Goal: Communication & Community: Answer question/provide support

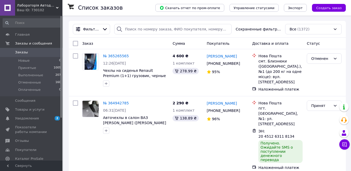
click at [37, 7] on span "Лабораторія Автодекору" at bounding box center [36, 5] width 39 height 5
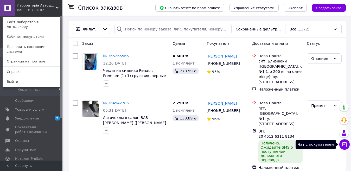
click at [346, 143] on icon at bounding box center [344, 144] width 5 height 5
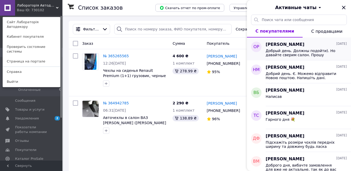
click at [302, 53] on span "Добрый день. Должны подойти). Но давайте сверим салон. Прошу скинуть фото салон…" at bounding box center [303, 53] width 74 height 8
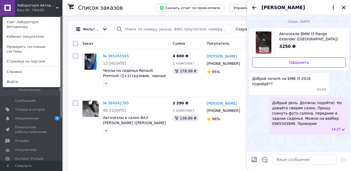
click at [254, 5] on icon "Назад" at bounding box center [254, 7] width 6 height 6
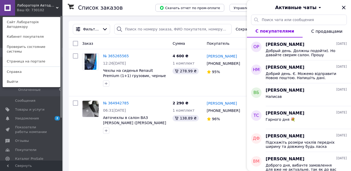
click at [316, 33] on span "С продавцами" at bounding box center [326, 31] width 31 height 5
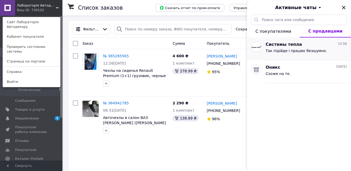
click at [304, 52] on span "Так підійде і працює безшумно." at bounding box center [296, 51] width 61 height 4
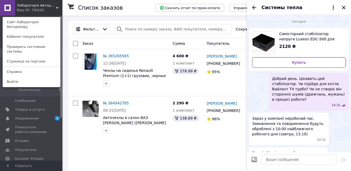
scroll to position [4, 0]
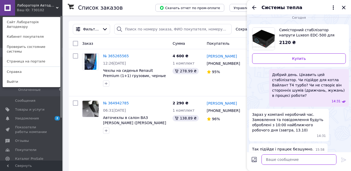
click at [280, 160] on textarea at bounding box center [299, 159] width 75 height 10
click at [331, 160] on textarea "А можливо варто взяти потужніший?" at bounding box center [299, 159] width 75 height 10
paste textarea "Luxeon EDC-1000"
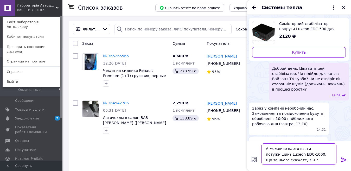
scroll to position [2, 0]
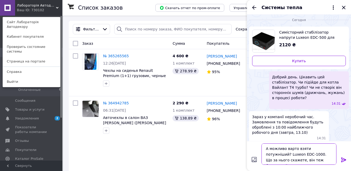
type textarea "А можливо варто взяти потужніший? Luxeon EDC-1000. Що за нього скажете, він теж…"
click at [342, 159] on icon at bounding box center [343, 160] width 5 height 5
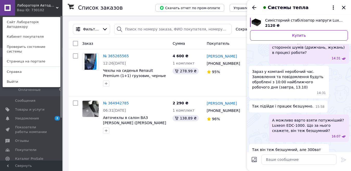
scroll to position [55, 0]
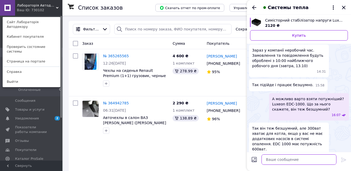
click at [276, 160] on textarea at bounding box center [299, 159] width 75 height 10
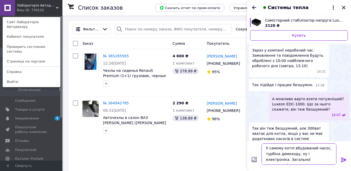
click at [282, 160] on textarea "У самому котлі вбудований насос, турбіна димоходу, ну і електроніка. Загальної …" at bounding box center [299, 153] width 75 height 21
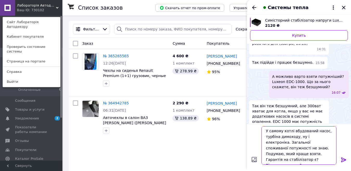
type textarea "У самому котлі вбудований насос, турбіна димоходу, ну і електроніка. Загальної …"
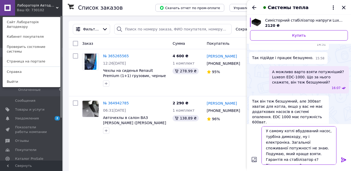
scroll to position [83, 0]
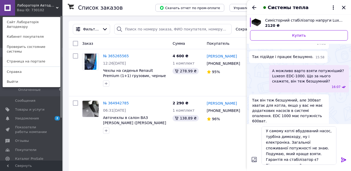
click at [344, 159] on icon at bounding box center [344, 160] width 6 height 6
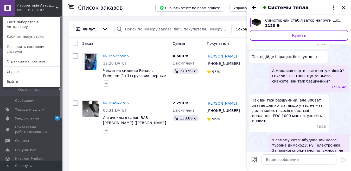
scroll to position [95, 0]
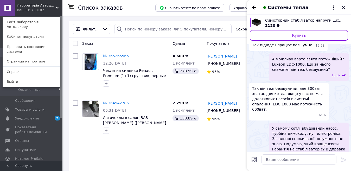
click at [54, 8] on div "Лабораторія Автодекору Ваш ID: 730102 Сайт Лабораторія Автодекору Кабинет покуп…" at bounding box center [31, 8] width 62 height 16
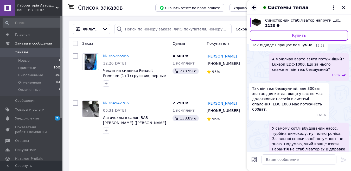
click at [253, 5] on icon "Назад" at bounding box center [254, 7] width 6 height 6
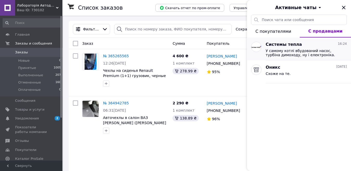
click at [324, 56] on span "У самому котлі вбудований насос, турбіна димоходу, ну і електроніка. Загальної …" at bounding box center [303, 53] width 74 height 8
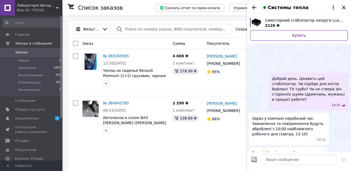
scroll to position [108, 0]
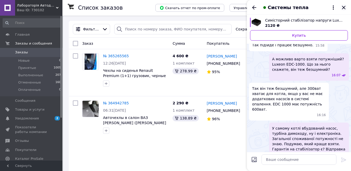
click at [343, 10] on icon "Закрыть" at bounding box center [344, 7] width 6 height 6
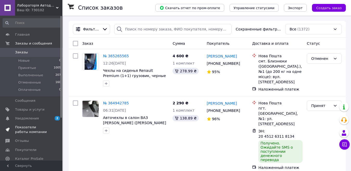
click at [26, 132] on span "Показатели работы компании" at bounding box center [31, 129] width 33 height 9
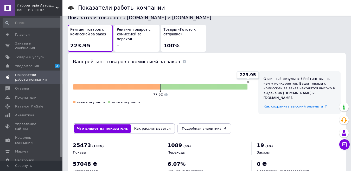
scroll to position [295, 0]
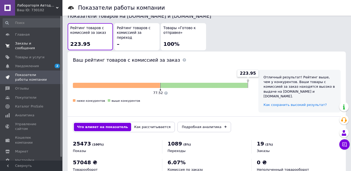
click at [25, 42] on span "Заказы и сообщения" at bounding box center [31, 45] width 33 height 9
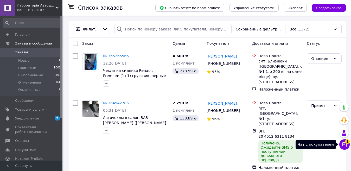
click at [346, 144] on icon at bounding box center [345, 144] width 4 height 4
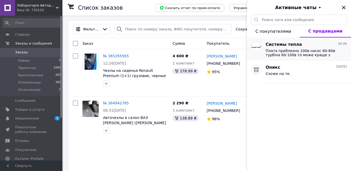
click at [304, 52] on span "Плата приблизно 100в насос 60-80в турбіна 60-100в то може краще з запасом брати…" at bounding box center [303, 53] width 74 height 8
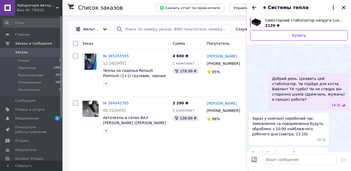
scroll to position [170, 0]
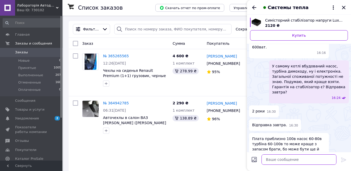
click at [279, 160] on textarea at bounding box center [299, 159] width 75 height 10
type textarea "Теж думаю, що з запасом. Дякую"
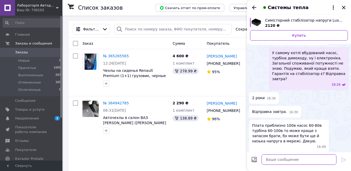
scroll to position [171, 0]
click at [255, 8] on icon "Назад" at bounding box center [254, 7] width 4 height 4
